Goal: Navigation & Orientation: Find specific page/section

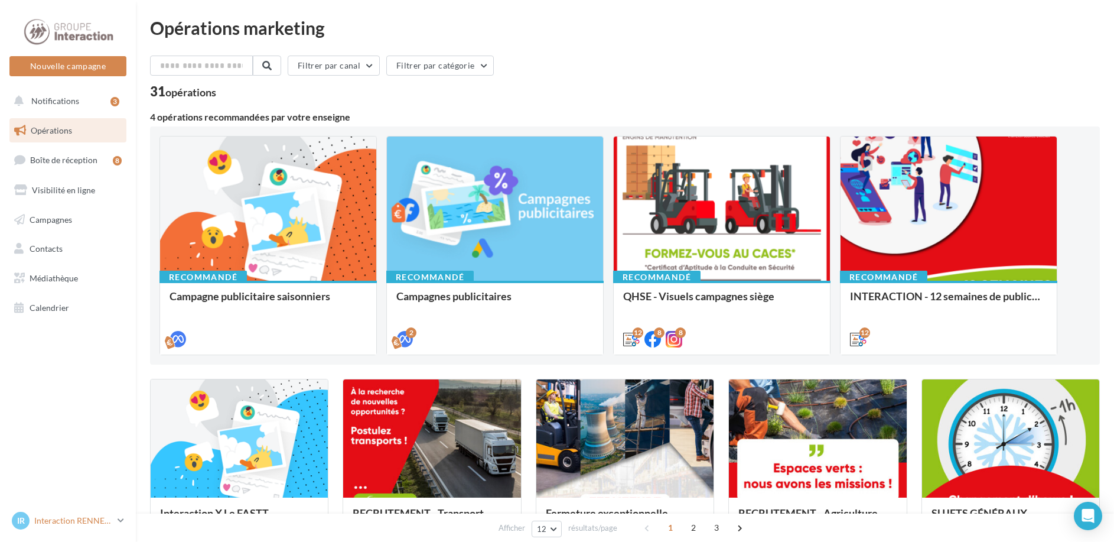
click at [121, 524] on icon at bounding box center [121, 520] width 6 height 10
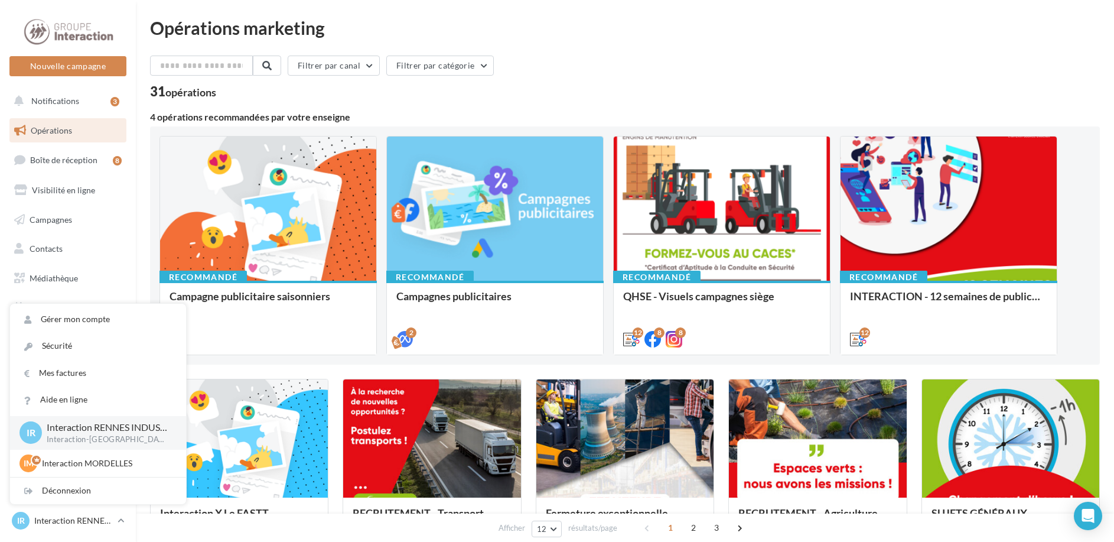
click at [887, 56] on div "Filtrer par canal Filtrer par catégorie" at bounding box center [625, 68] width 950 height 25
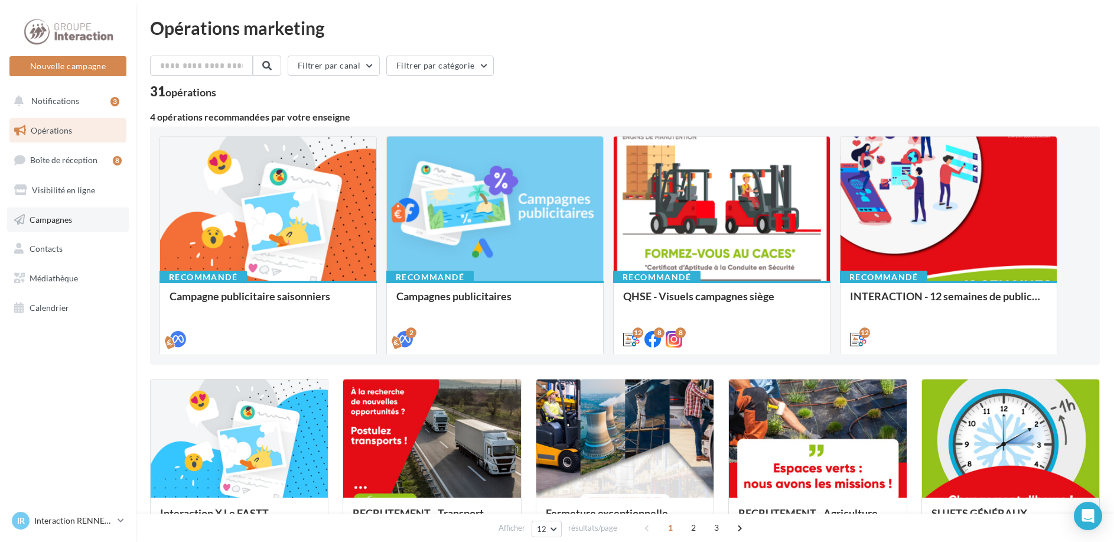
click at [74, 221] on link "Campagnes" at bounding box center [68, 219] width 122 height 25
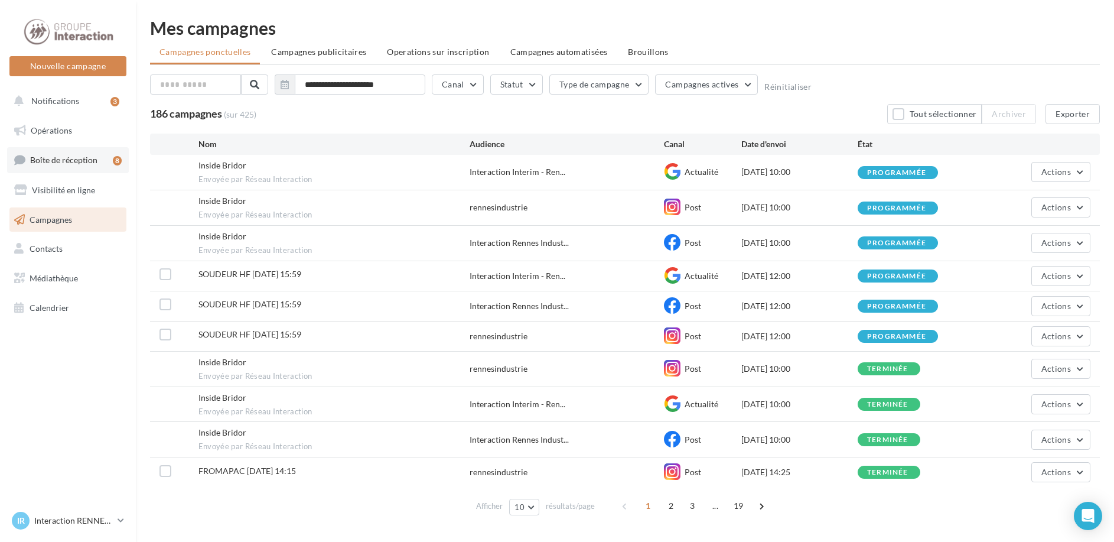
click at [89, 160] on span "Boîte de réception" at bounding box center [63, 160] width 67 height 10
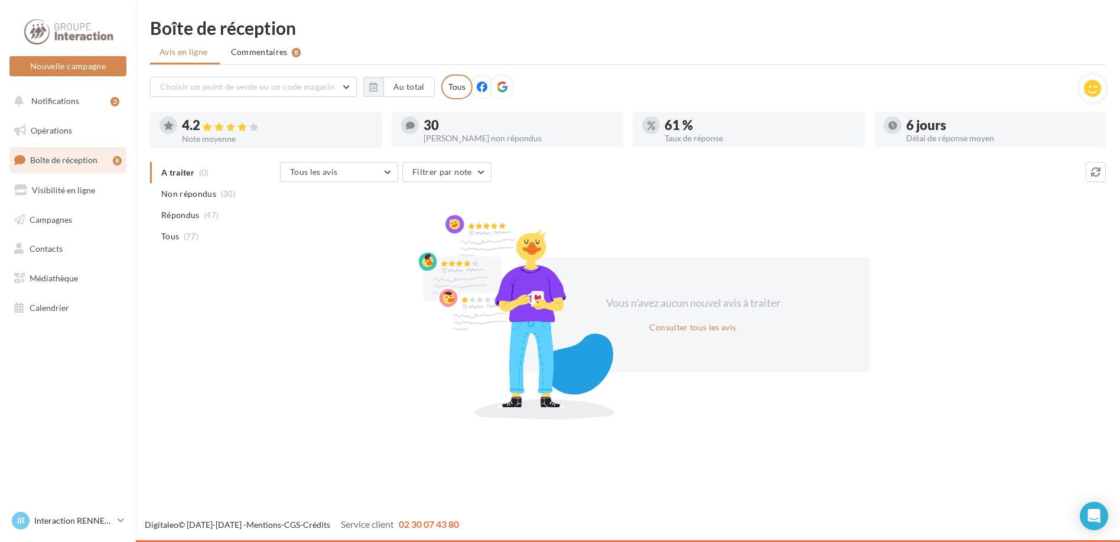
click at [252, 47] on span "Commentaires" at bounding box center [259, 52] width 57 height 12
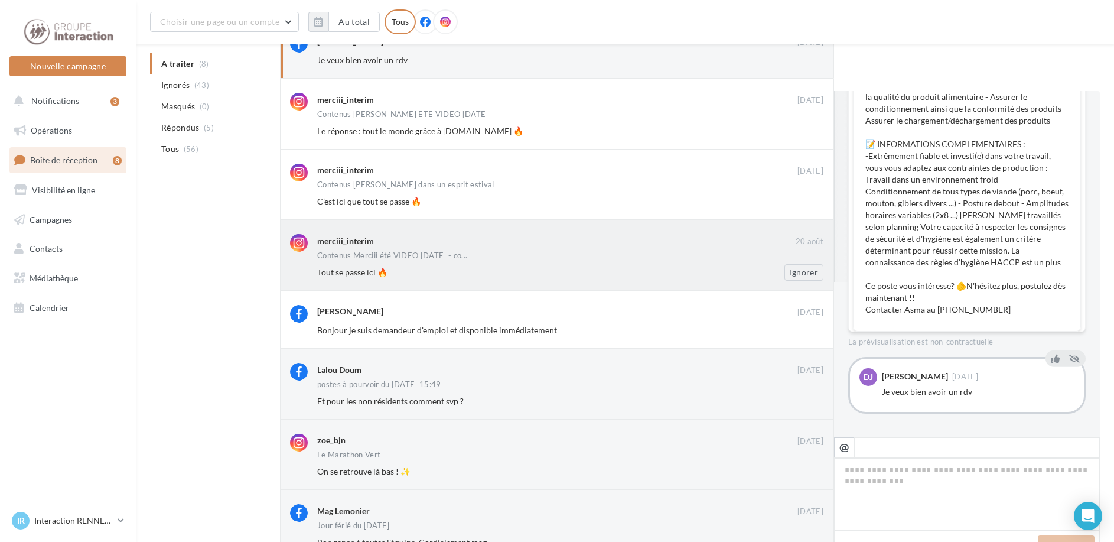
scroll to position [187, 0]
